Goal: Use online tool/utility: Utilize a website feature to perform a specific function

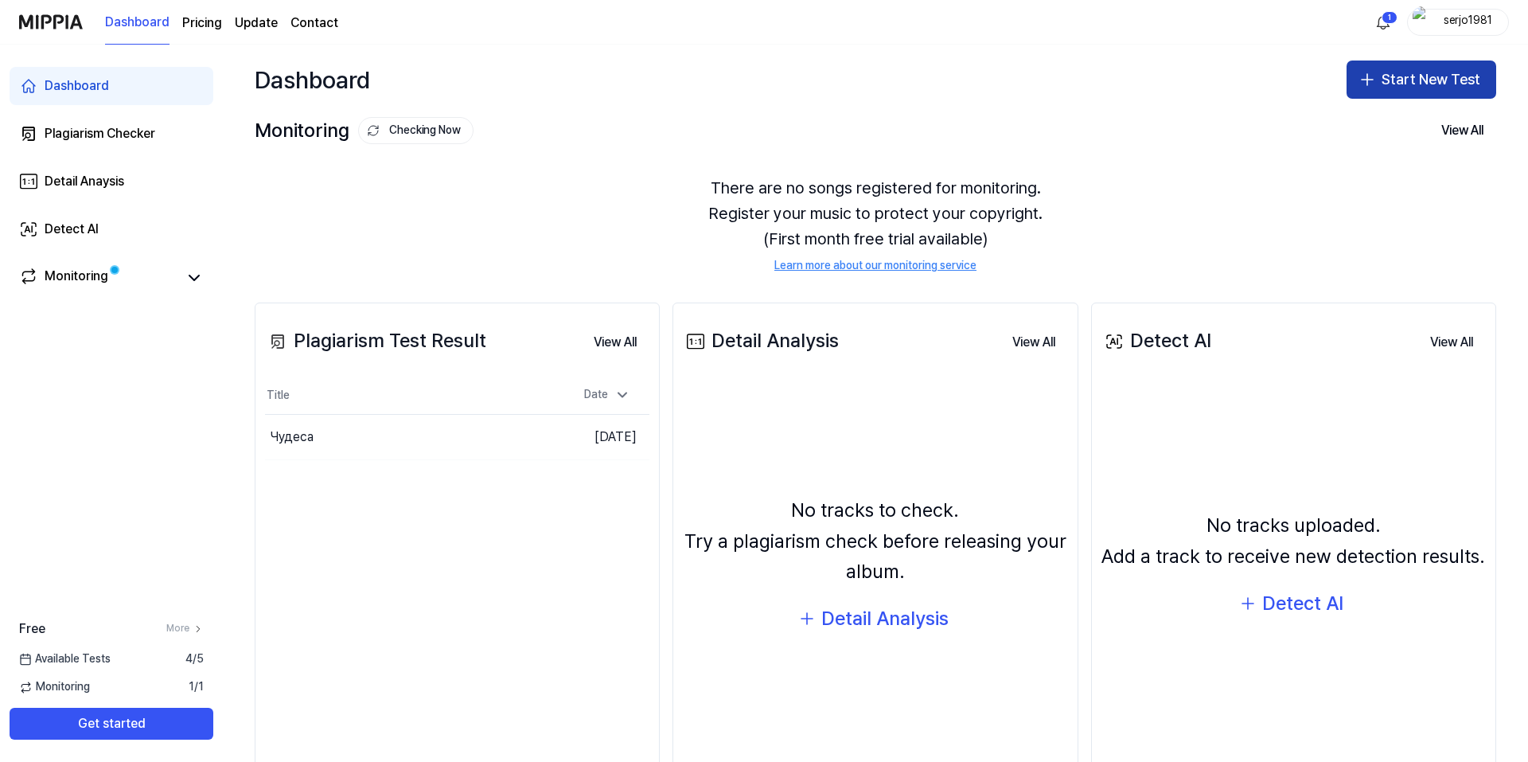
click at [1450, 73] on button "Start New Test" at bounding box center [1421, 79] width 150 height 38
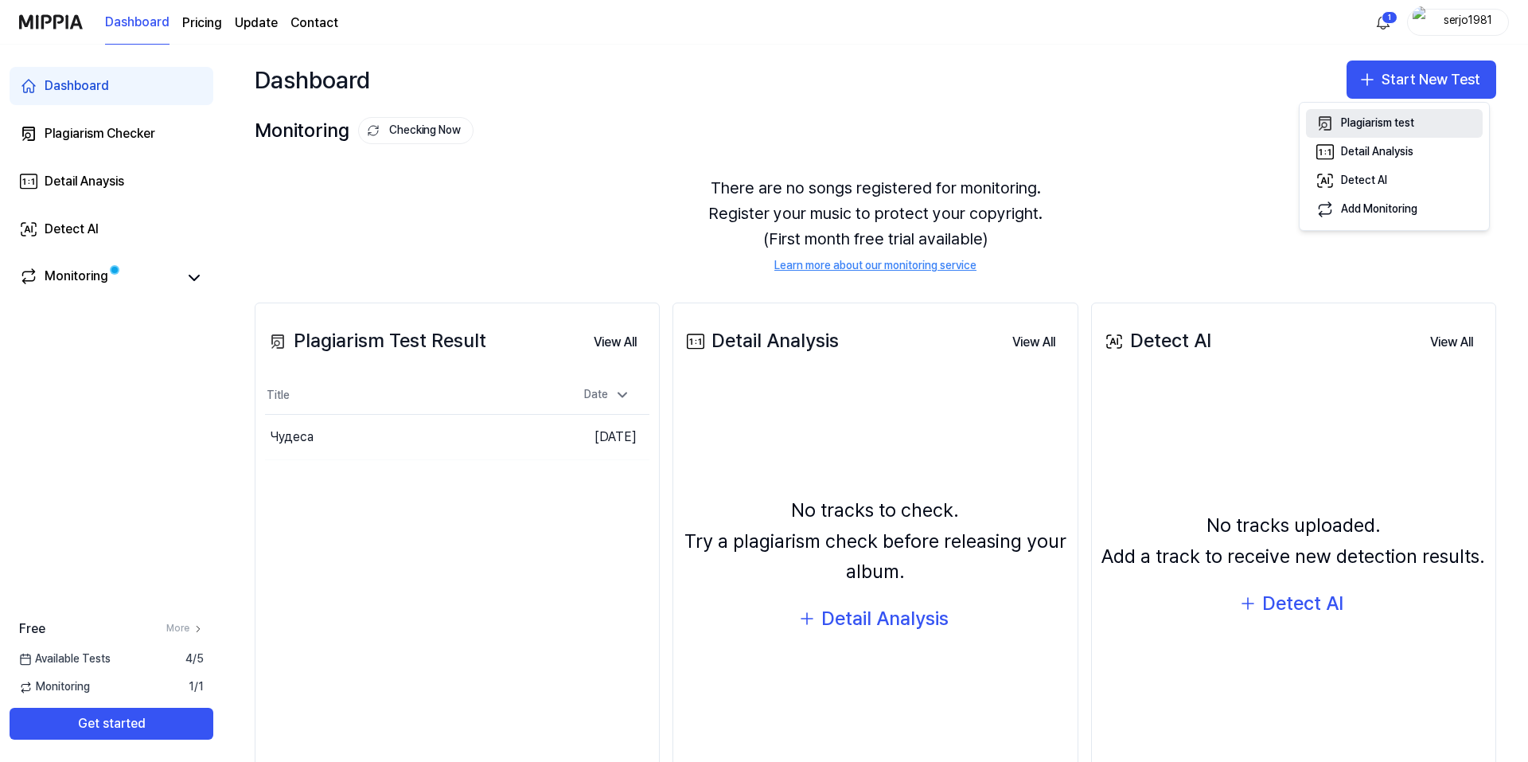
click at [1384, 123] on div "Plagiarism test" at bounding box center [1377, 123] width 73 height 16
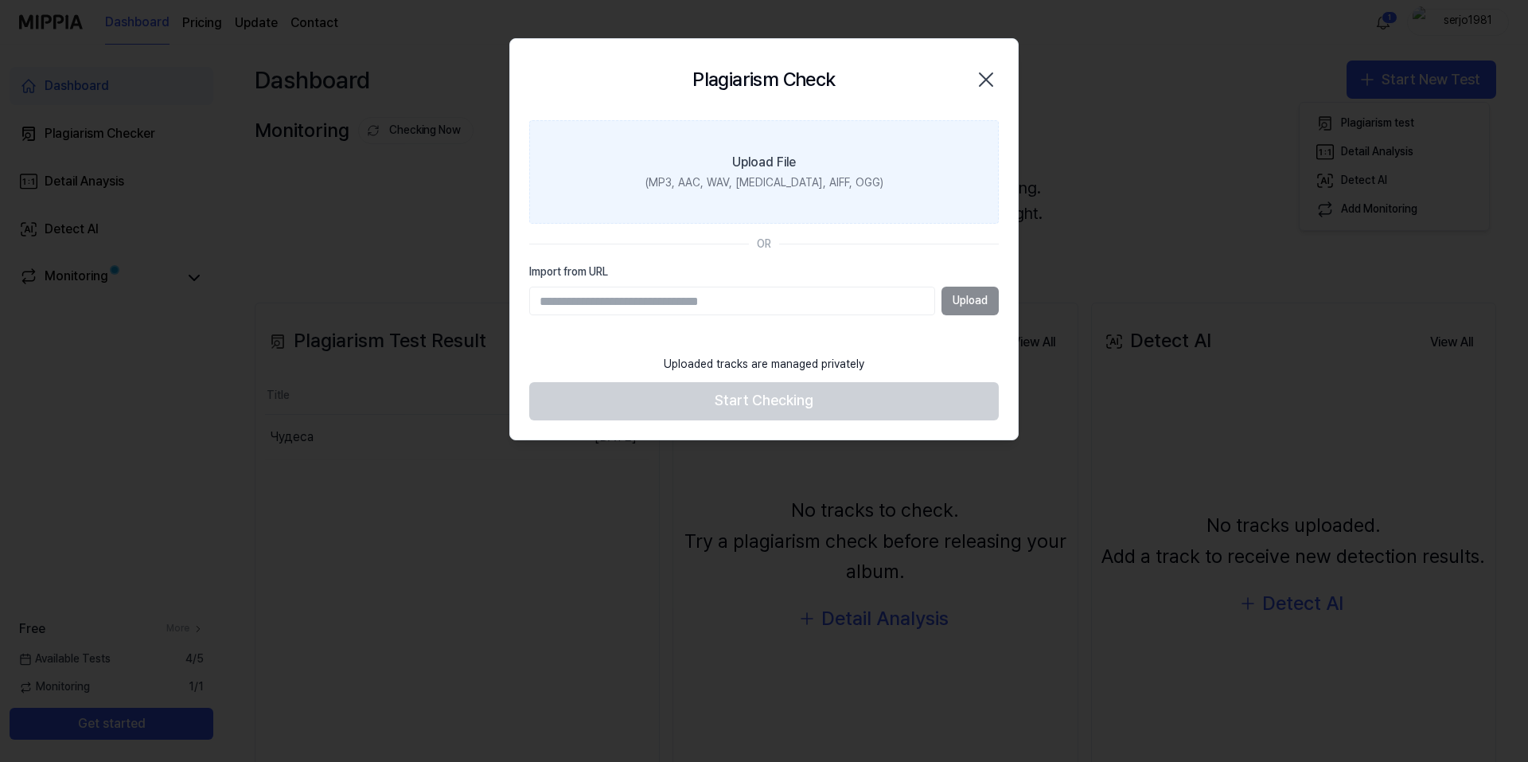
click at [765, 163] on div "Upload File" at bounding box center [764, 162] width 64 height 19
click at [0, 0] on input "Upload File (MP3, AAC, WAV, FLAC, AIFF, OGG)" at bounding box center [0, 0] width 0 height 0
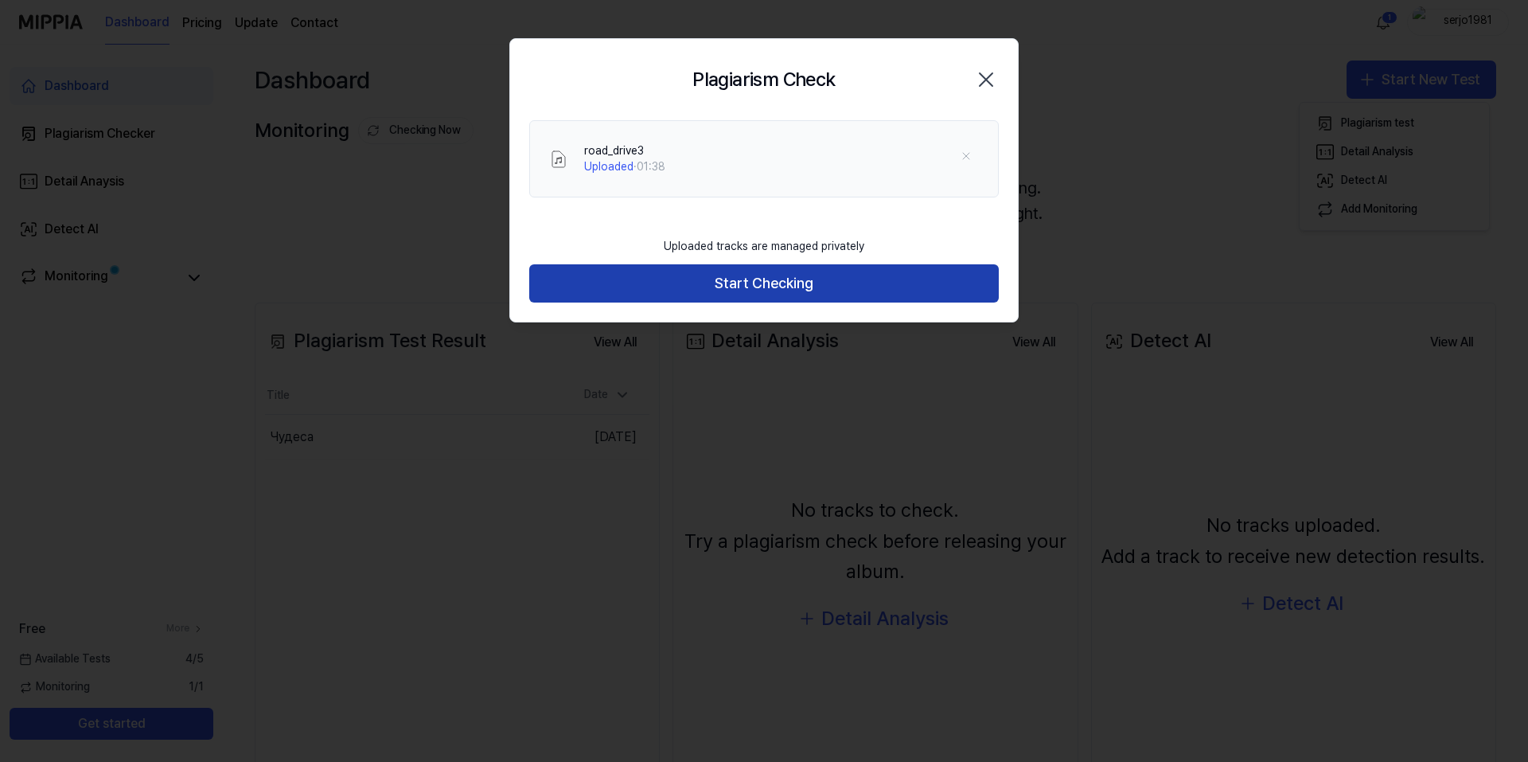
click at [846, 279] on button "Start Checking" at bounding box center [763, 283] width 469 height 38
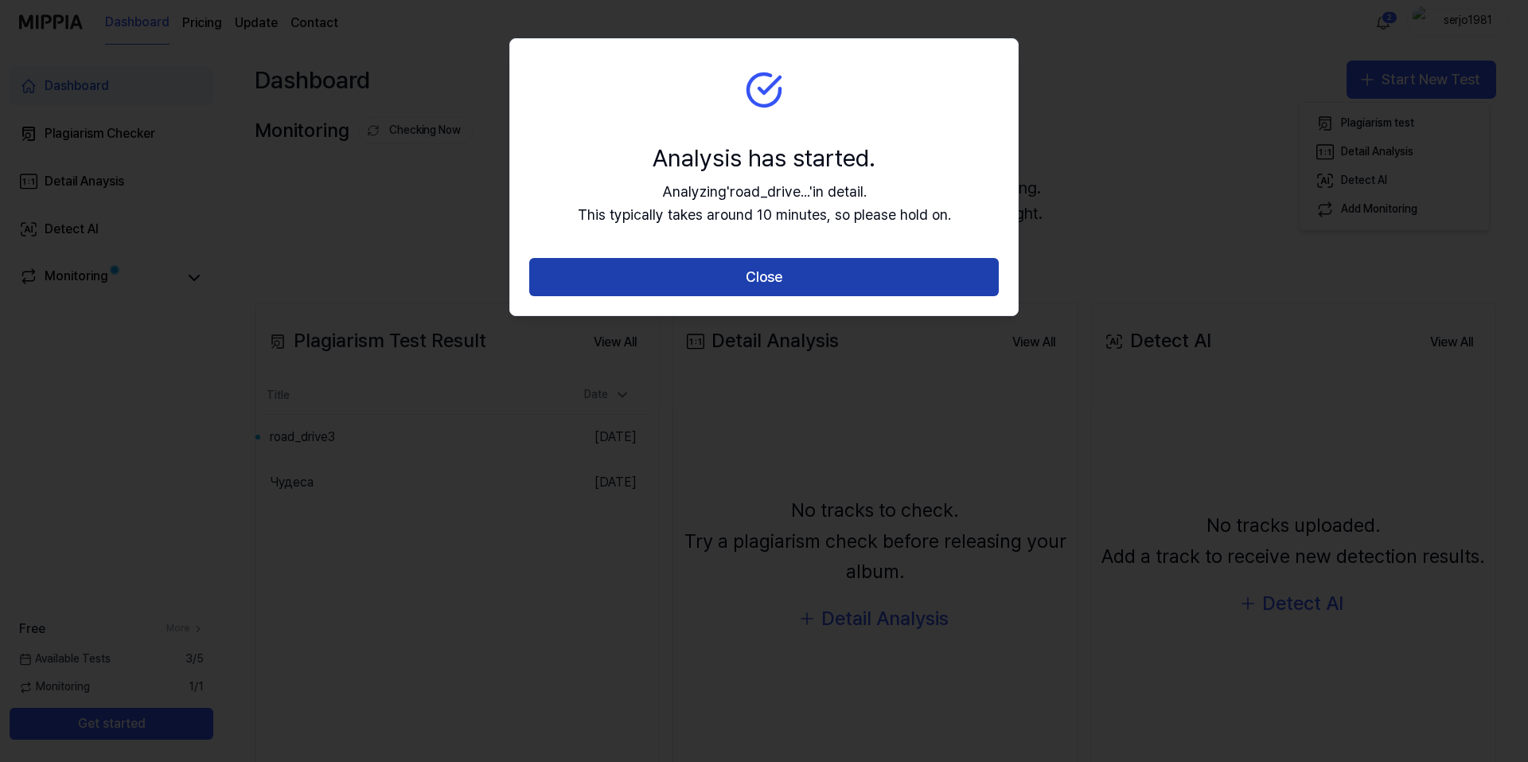
click at [810, 286] on button "Close" at bounding box center [763, 277] width 469 height 38
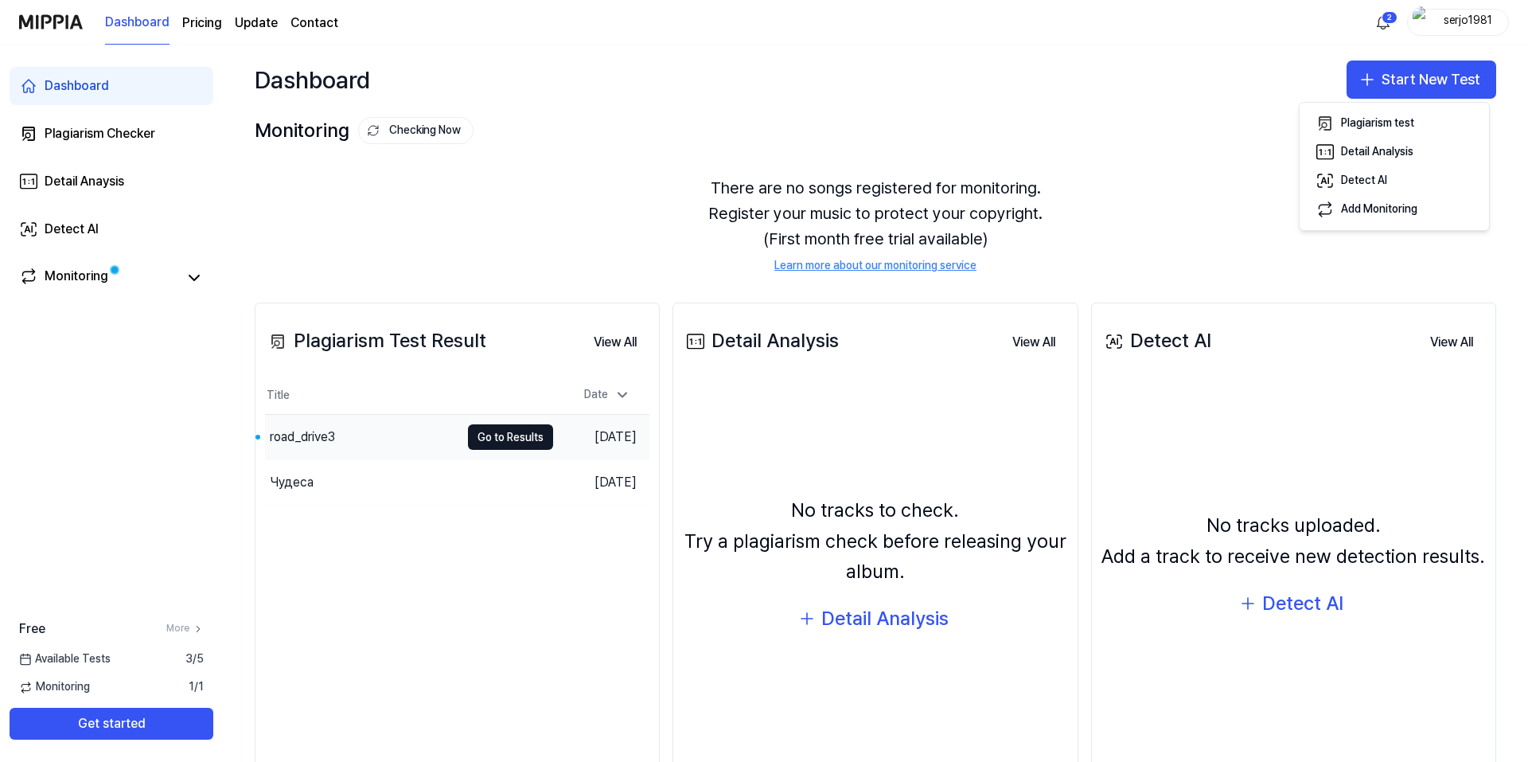
click at [345, 435] on div "road_drive3" at bounding box center [362, 437] width 195 height 45
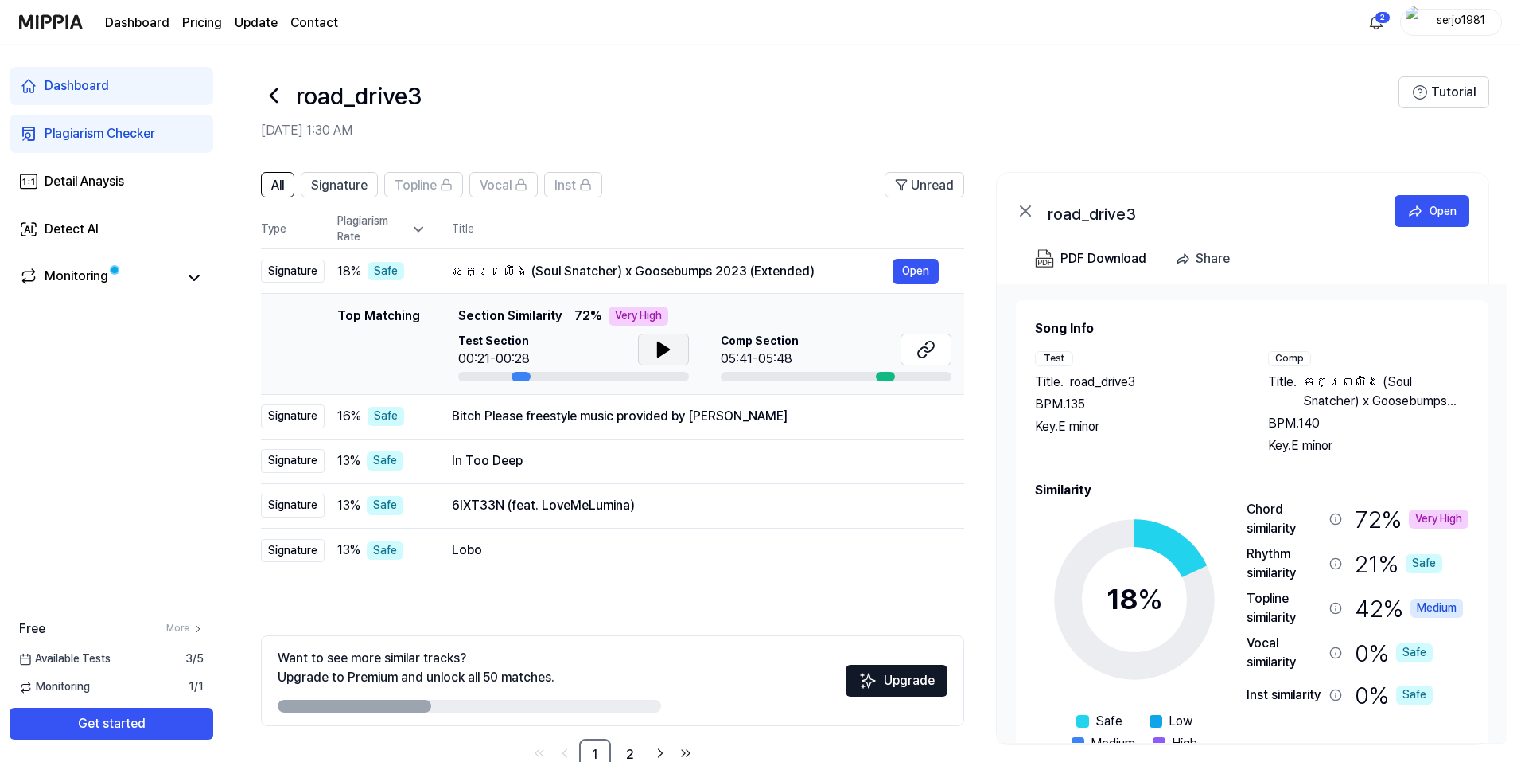
click at [666, 353] on icon at bounding box center [663, 349] width 19 height 19
click at [666, 353] on icon at bounding box center [666, 349] width 3 height 13
click at [921, 341] on icon at bounding box center [926, 349] width 19 height 19
click at [914, 417] on button "Open" at bounding box center [916, 415] width 46 height 25
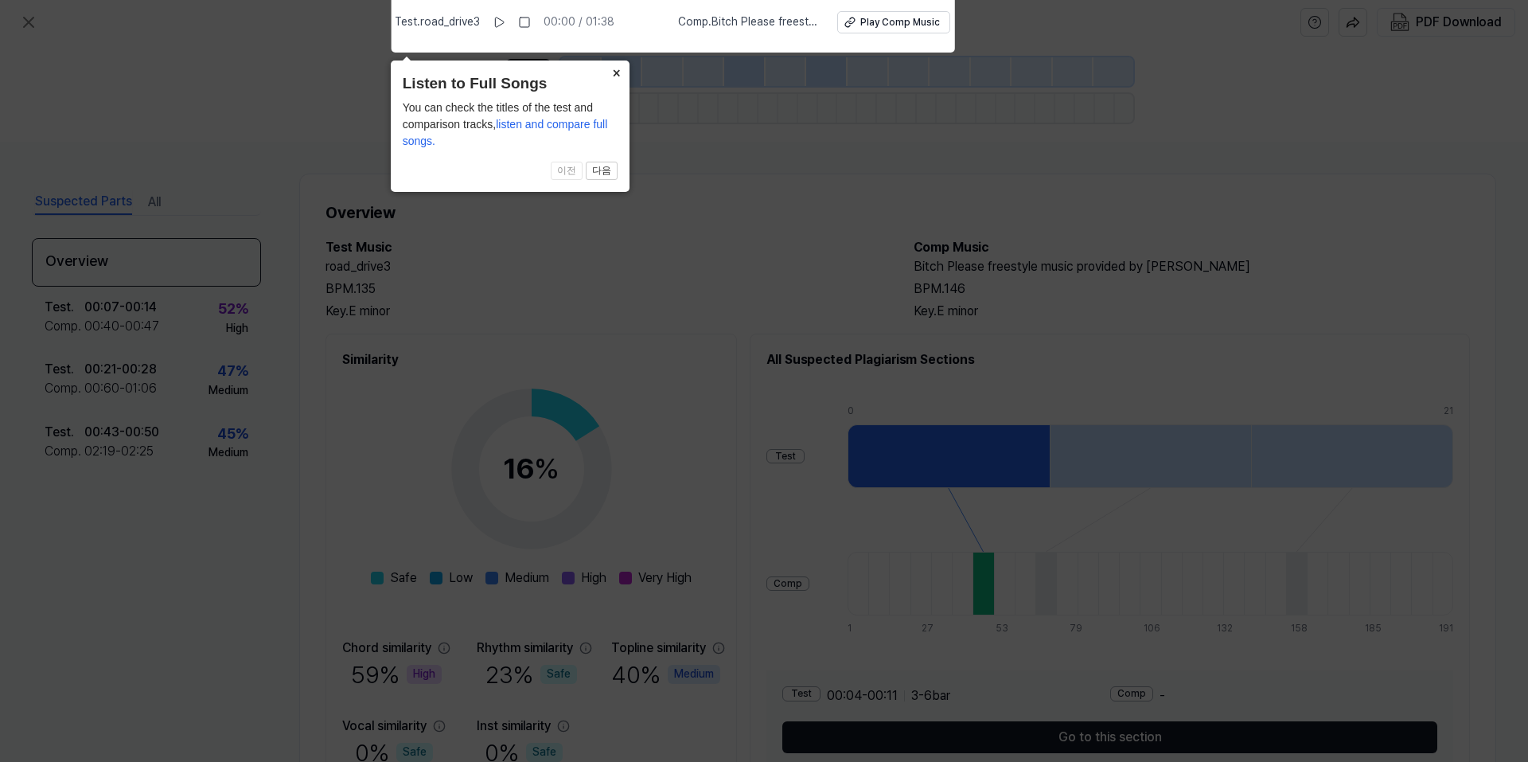
click at [617, 71] on button "×" at bounding box center [616, 71] width 25 height 22
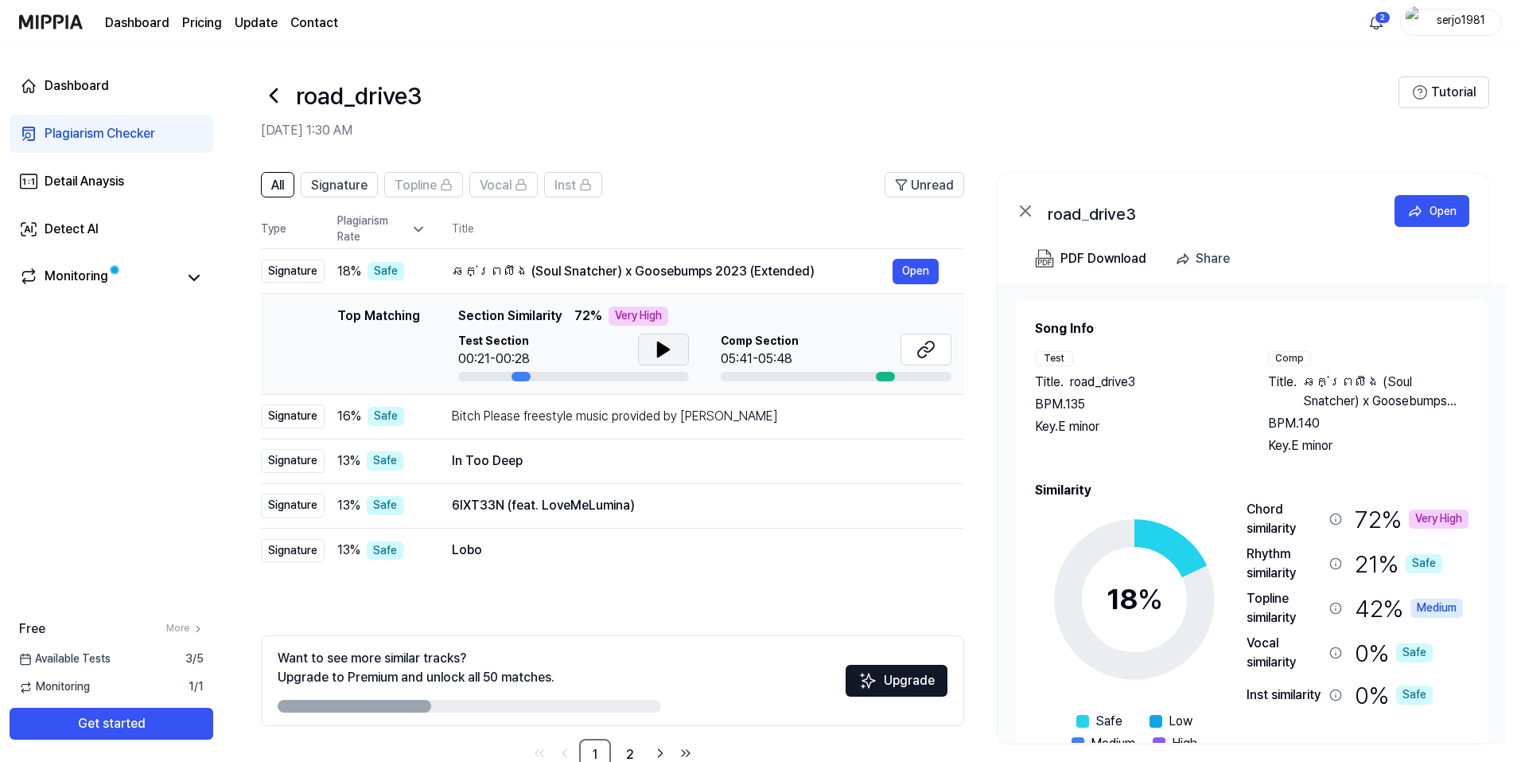
click at [660, 341] on icon at bounding box center [663, 349] width 19 height 19
click at [660, 343] on icon at bounding box center [660, 349] width 3 height 13
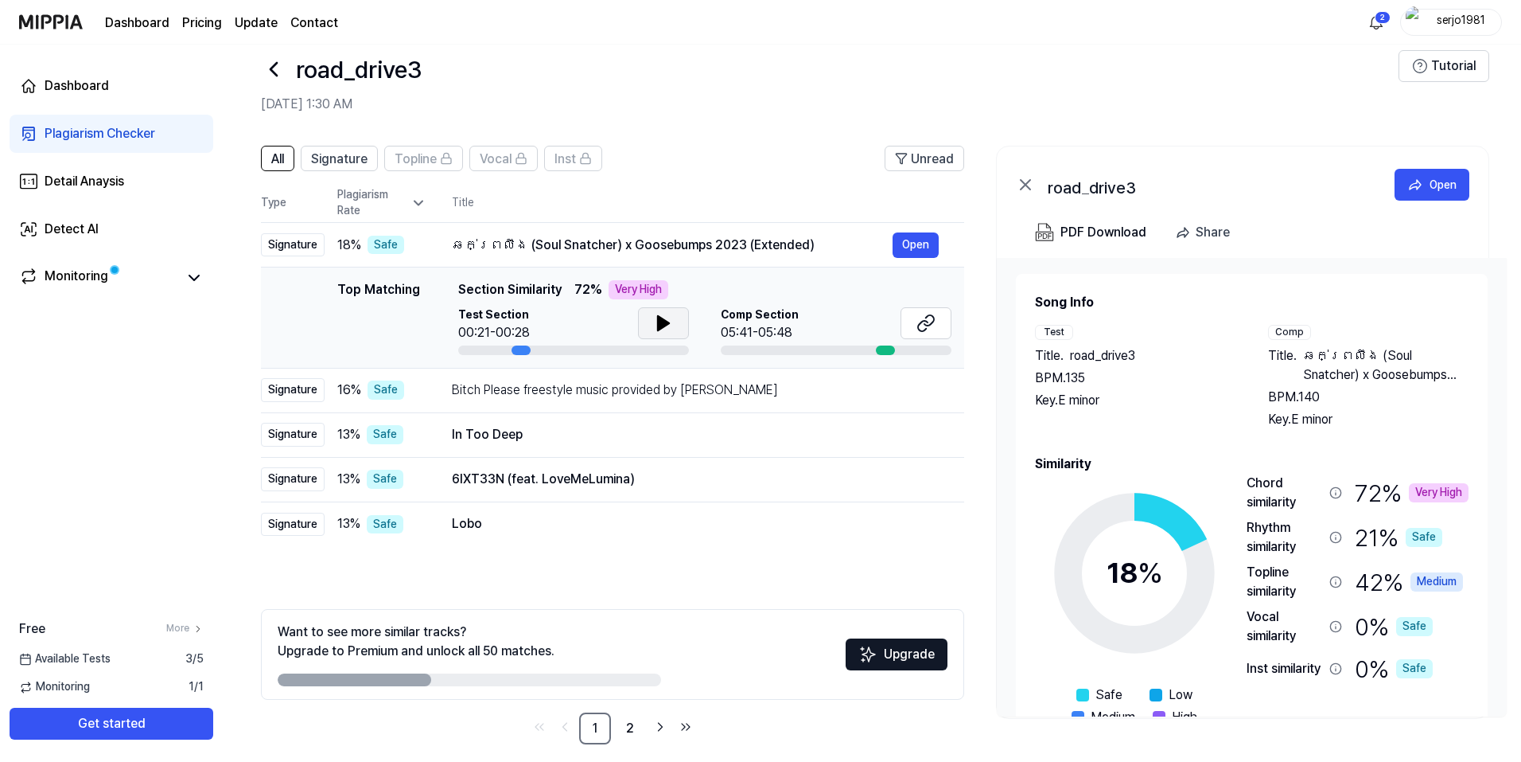
scroll to position [41, 0]
